Goal: Transaction & Acquisition: Purchase product/service

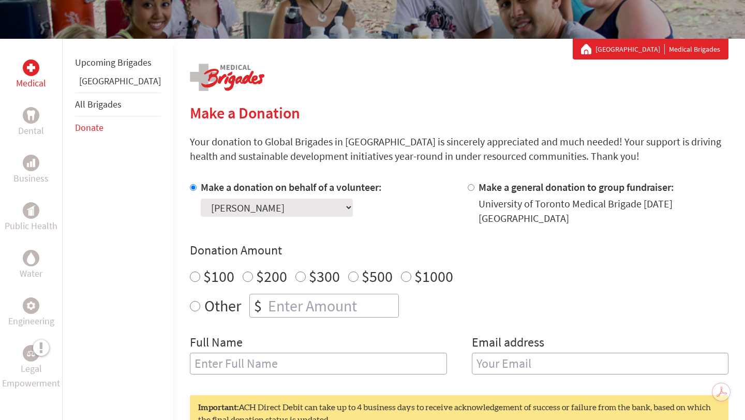
scroll to position [157, 0]
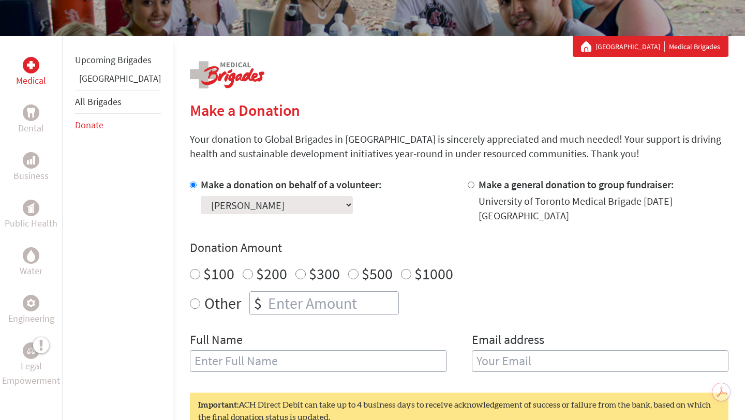
radio input "true"
click at [266, 293] on input "number" at bounding box center [332, 303] width 132 height 23
type input "250"
click at [219, 356] on input "text" at bounding box center [318, 361] width 257 height 22
type input "[PERSON_NAME]"
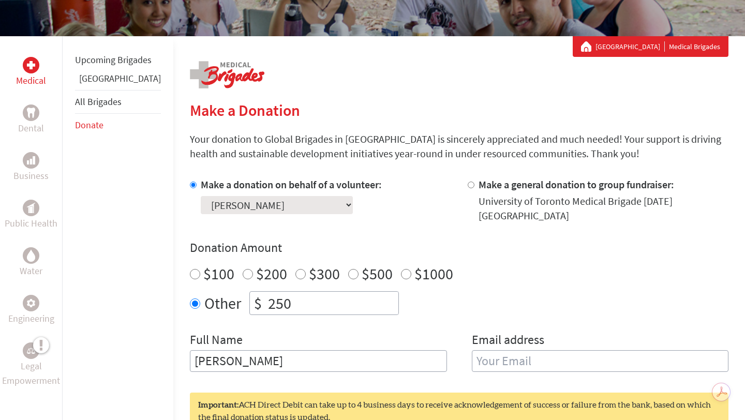
click at [482, 350] on input "email" at bounding box center [600, 361] width 257 height 22
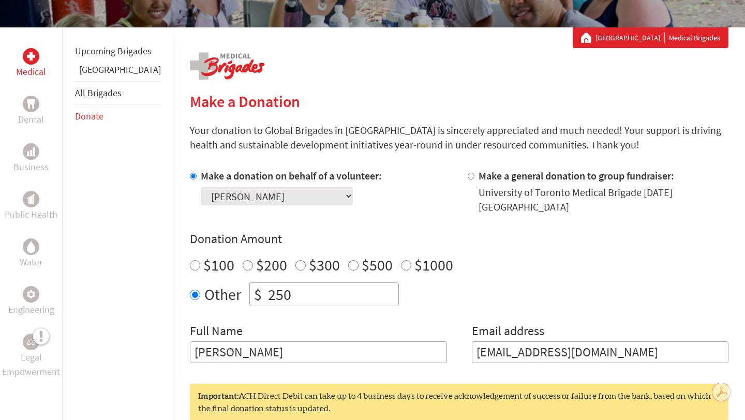
scroll to position [163, 0]
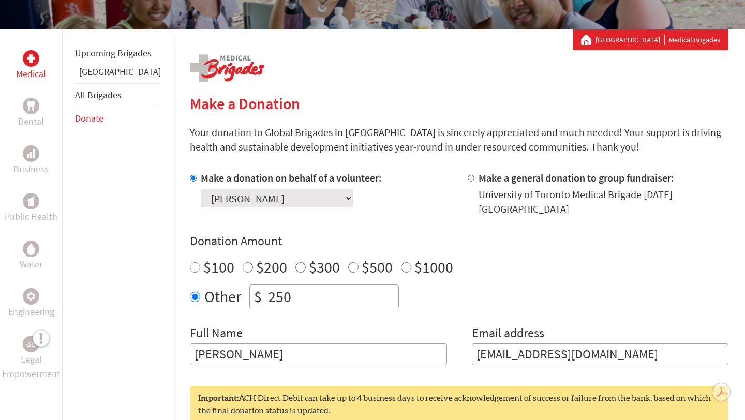
type input "[EMAIL_ADDRESS][DOMAIN_NAME]"
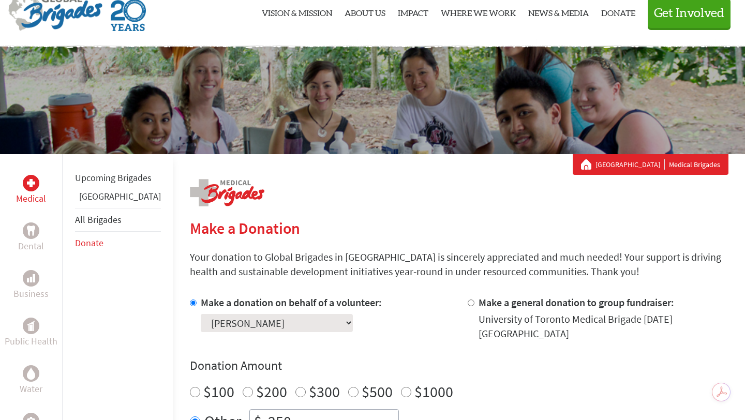
scroll to position [20, 0]
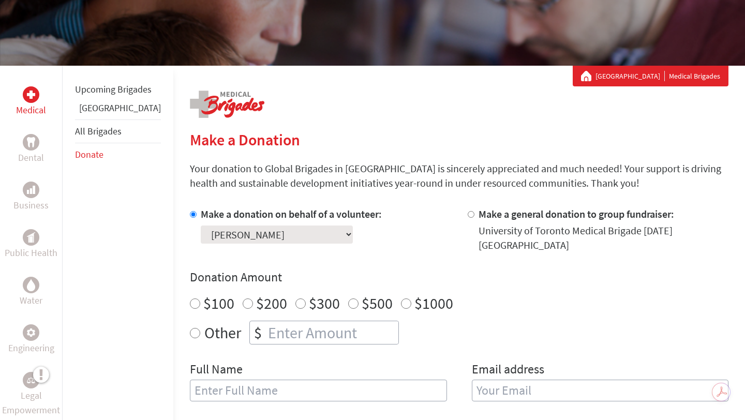
scroll to position [129, 0]
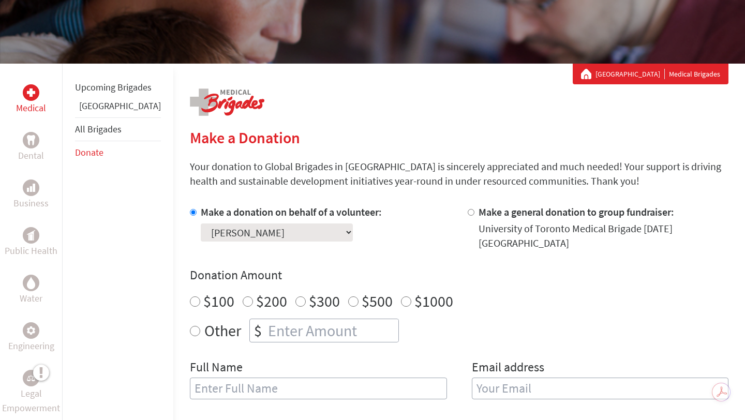
radio input "true"
click at [298, 322] on input "number" at bounding box center [332, 330] width 132 height 23
type input "250"
click at [252, 385] on input "text" at bounding box center [318, 389] width 257 height 22
type input "[PERSON_NAME]"
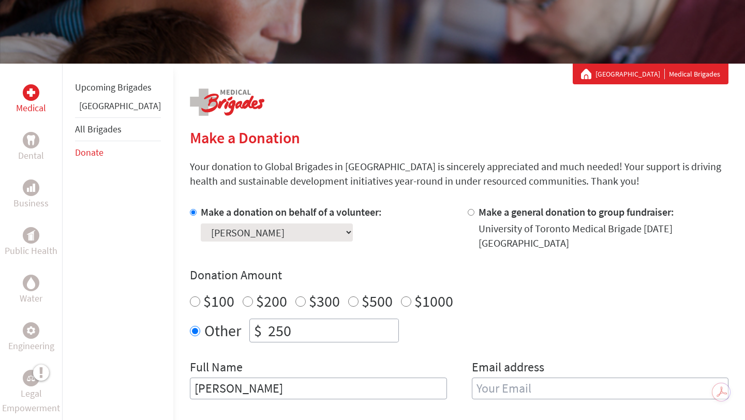
click at [473, 380] on input "email" at bounding box center [600, 389] width 257 height 22
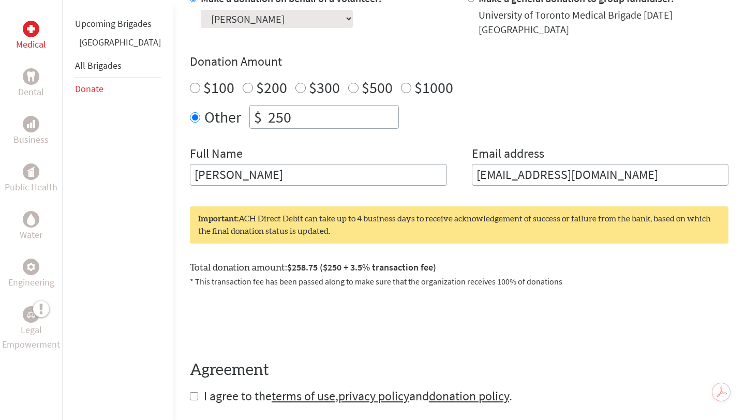
scroll to position [351, 0]
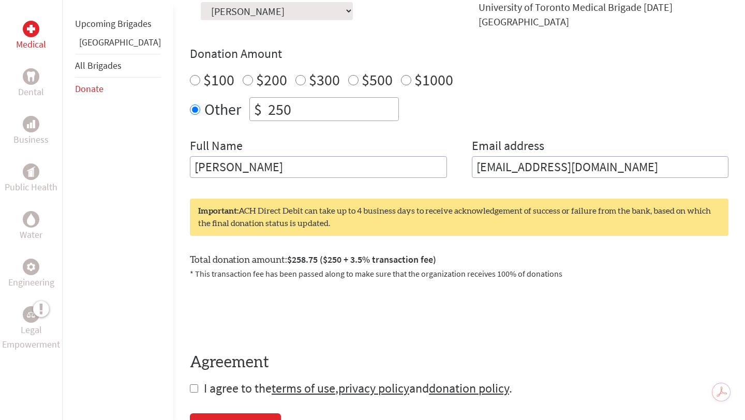
type input "[EMAIL_ADDRESS][DOMAIN_NAME]"
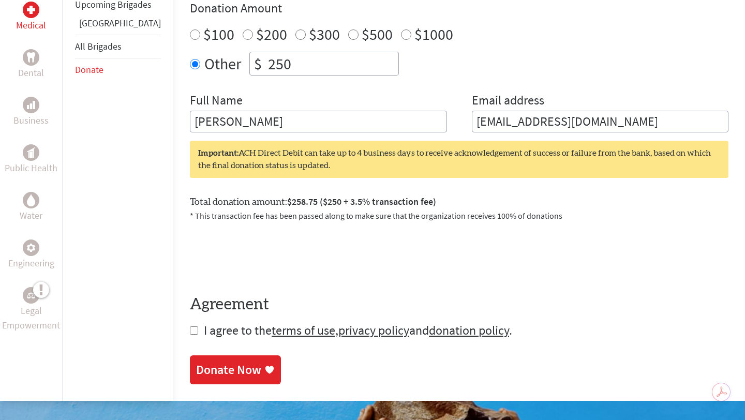
scroll to position [398, 0]
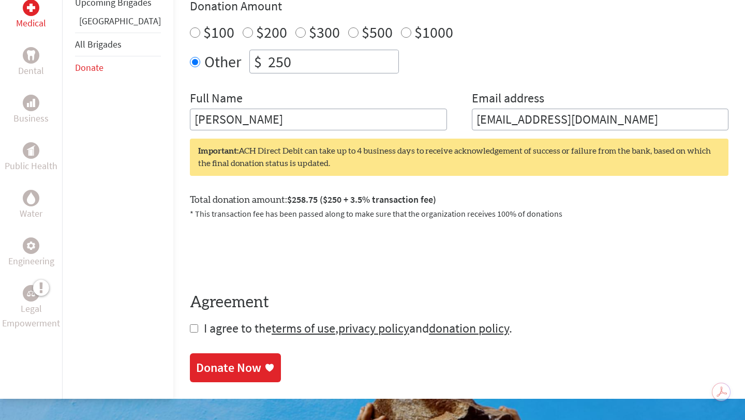
click at [190, 324] on input "checkbox" at bounding box center [194, 328] width 8 height 8
checkbox input "true"
click at [201, 365] on div "Donate Now" at bounding box center [228, 369] width 65 height 17
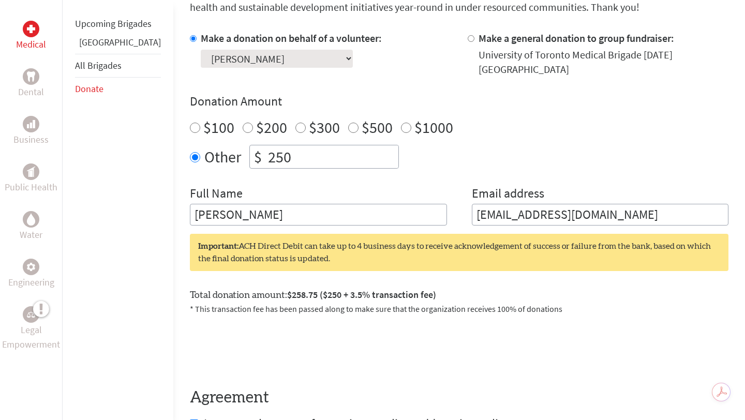
scroll to position [363, 0]
